Goal: Complete application form

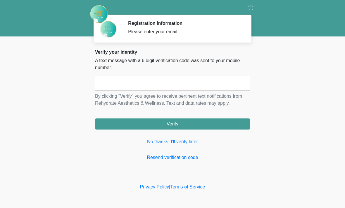
click at [173, 142] on link "No thanks, I'll verify later" at bounding box center [172, 142] width 155 height 7
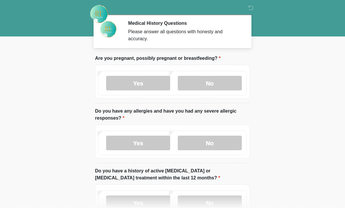
click at [213, 81] on label "No" at bounding box center [210, 83] width 64 height 15
click at [198, 146] on label "No" at bounding box center [210, 143] width 64 height 15
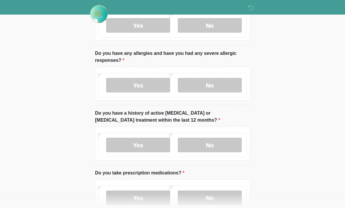
scroll to position [63, 0]
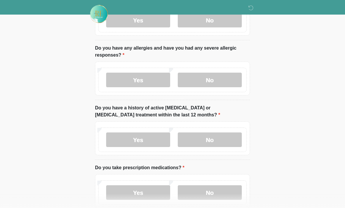
click at [210, 139] on label "No" at bounding box center [210, 140] width 64 height 15
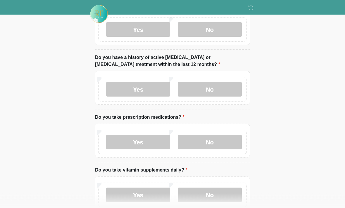
scroll to position [114, 0]
click at [205, 143] on label "No" at bounding box center [210, 142] width 64 height 15
click at [220, 144] on label "No" at bounding box center [210, 142] width 64 height 15
click at [222, 139] on label "No" at bounding box center [210, 142] width 64 height 15
click at [220, 86] on label "No" at bounding box center [210, 89] width 64 height 15
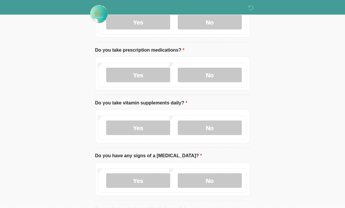
scroll to position [183, 0]
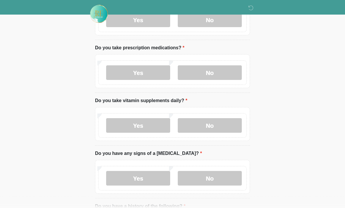
click at [142, 124] on label "Yes" at bounding box center [138, 126] width 64 height 15
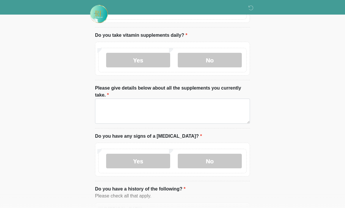
scroll to position [251, 0]
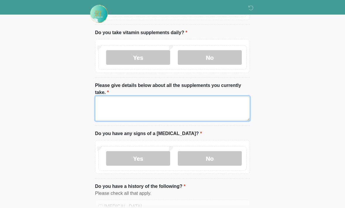
click at [118, 110] on textarea "Please give details below about all the supplements you currently take." at bounding box center [172, 108] width 155 height 25
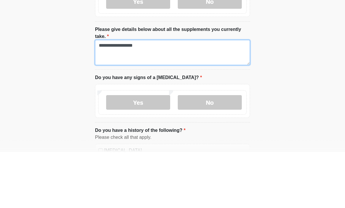
click at [160, 96] on textarea "**********" at bounding box center [172, 108] width 155 height 25
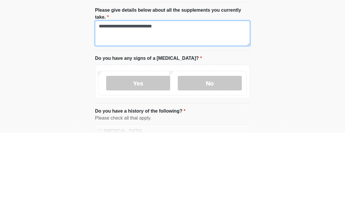
type textarea "**********"
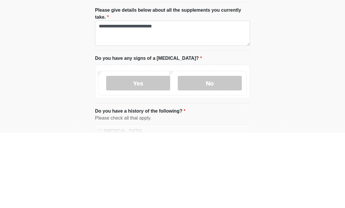
click at [218, 152] on label "No" at bounding box center [210, 159] width 64 height 15
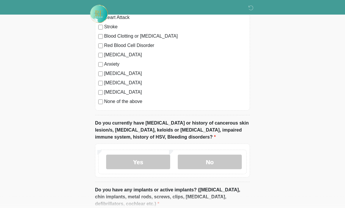
scroll to position [461, 0]
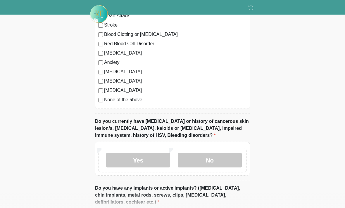
click at [215, 158] on label "No" at bounding box center [210, 160] width 64 height 15
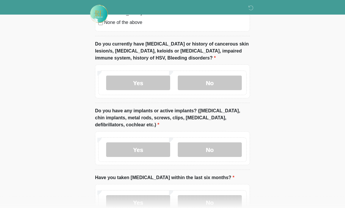
scroll to position [541, 0]
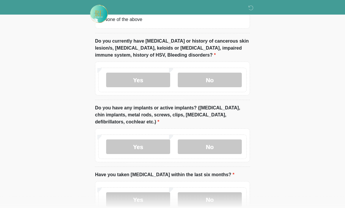
click at [227, 144] on label "No" at bounding box center [210, 147] width 64 height 15
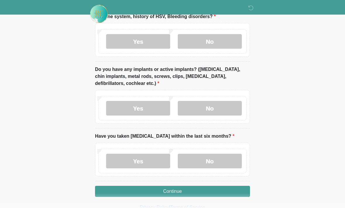
scroll to position [581, 0]
click at [218, 159] on label "No" at bounding box center [210, 161] width 64 height 15
click at [184, 189] on button "Continue" at bounding box center [172, 191] width 155 height 11
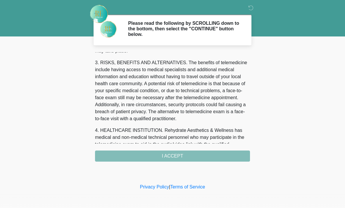
scroll to position [88, 0]
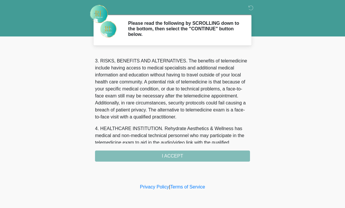
click at [181, 159] on div "1. PURPOSE. The purpose of this form is to obtain your consent for a telemedici…" at bounding box center [172, 107] width 155 height 110
click at [182, 156] on div "1. PURPOSE. The purpose of this form is to obtain your consent for a telemedici…" at bounding box center [172, 107] width 155 height 110
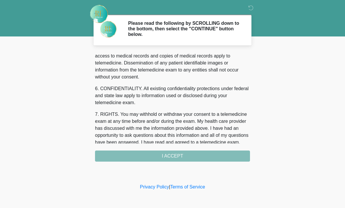
click at [173, 153] on div "1. PURPOSE. The purpose of this form is to obtain your consent for a telemedici…" at bounding box center [172, 107] width 155 height 110
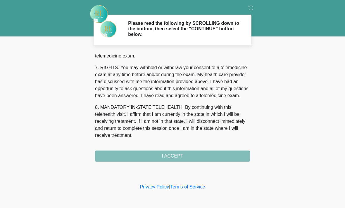
scroll to position [255, 0]
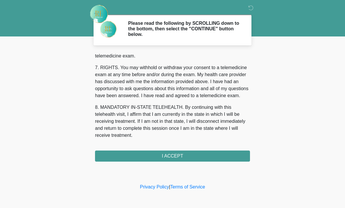
click at [179, 156] on button "I ACCEPT" at bounding box center [172, 156] width 155 height 11
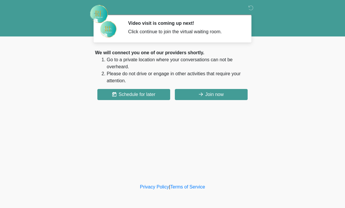
click at [220, 96] on button "Join now" at bounding box center [211, 94] width 73 height 11
